Goal: Complete application form

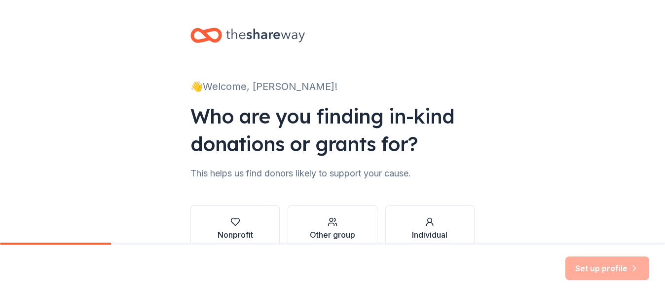
click at [557, 166] on div "👋 Welcome, מנחם! Who are you finding in-kind donations or grants for? This help…" at bounding box center [332, 149] width 665 height 299
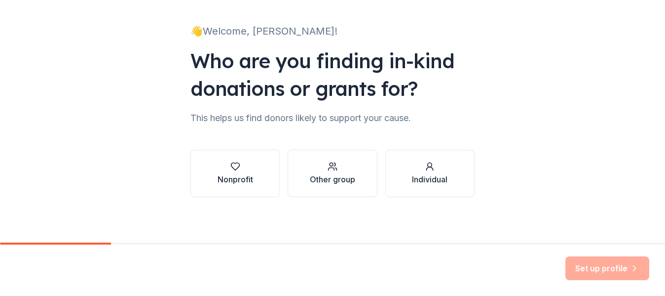
scroll to position [57, 0]
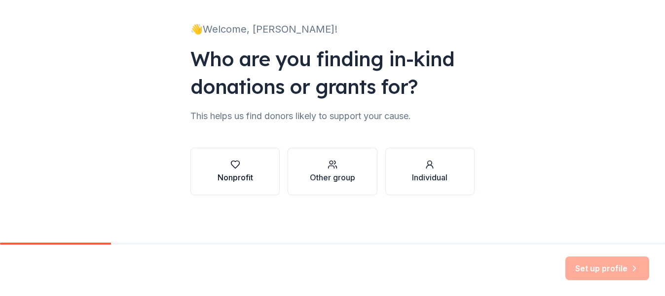
click at [225, 179] on div "Nonprofit" at bounding box center [236, 177] width 36 height 12
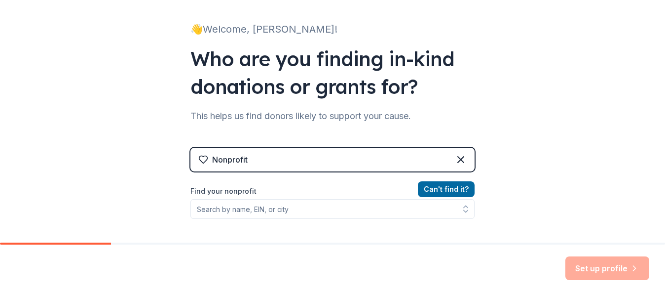
click at [305, 155] on div "Nonprofit" at bounding box center [332, 160] width 284 height 24
click at [245, 159] on div "Nonprofit" at bounding box center [332, 160] width 284 height 24
click at [241, 161] on div "Nonprofit" at bounding box center [230, 159] width 36 height 12
click at [242, 158] on div "Nonprofit" at bounding box center [230, 159] width 36 height 12
click at [417, 157] on div "Nonprofit" at bounding box center [332, 160] width 284 height 24
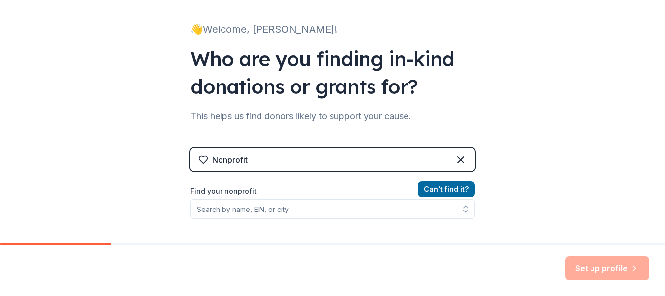
click at [236, 189] on label "Find your nonprofit" at bounding box center [332, 191] width 284 height 12
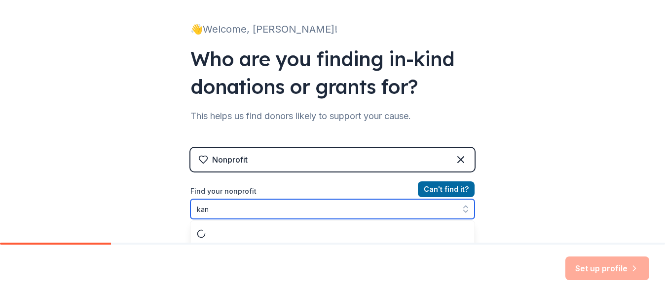
scroll to position [83, 0]
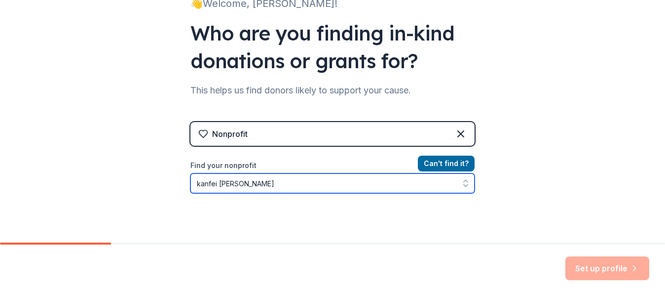
click at [218, 185] on input "kanfei tona" at bounding box center [332, 183] width 284 height 20
type input "kanfei yona"
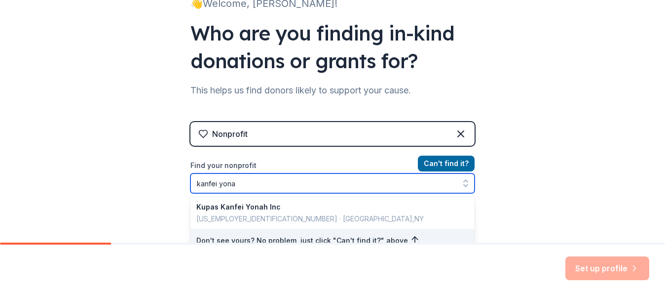
scroll to position [132, 0]
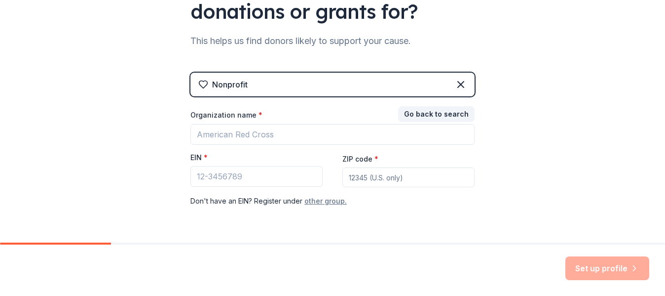
click at [309, 202] on button "other group." at bounding box center [325, 201] width 42 height 12
